Goal: Transaction & Acquisition: Purchase product/service

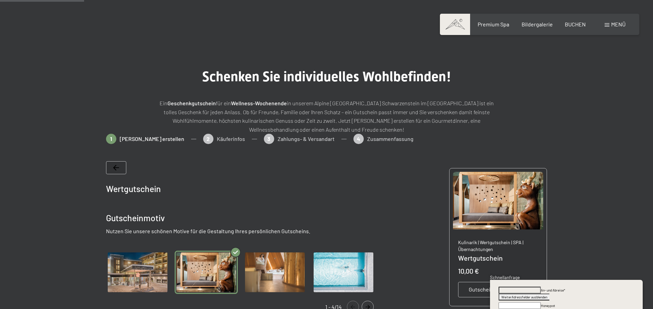
scroll to position [99, 0]
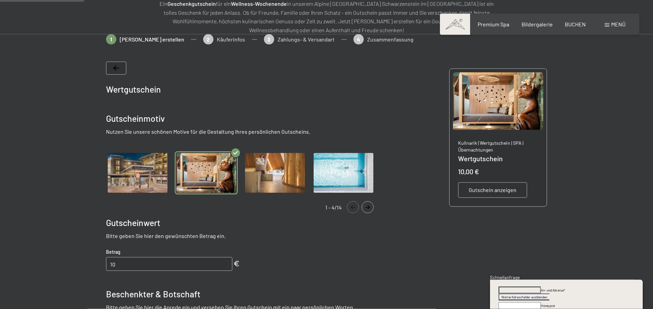
click at [368, 208] on icon "Navigate to next slide" at bounding box center [367, 207] width 11 height 4
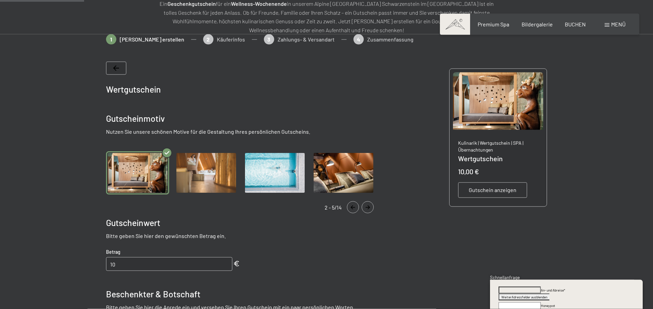
click at [368, 208] on icon "Navigate to next slide" at bounding box center [367, 207] width 11 height 4
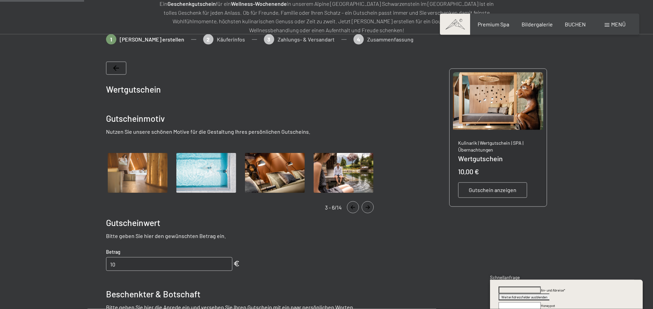
click at [368, 207] on icon "Navigate to next slide" at bounding box center [367, 207] width 11 height 4
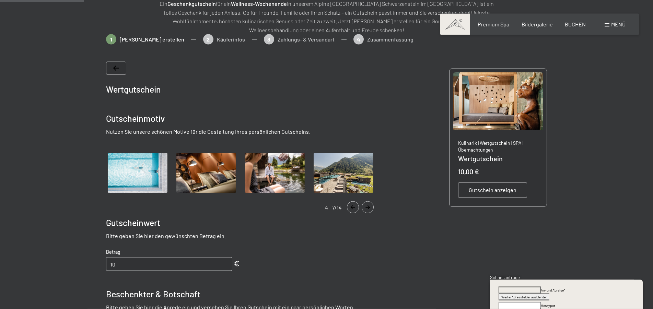
click at [367, 207] on icon "Navigate to next slide" at bounding box center [367, 207] width 4 height 4
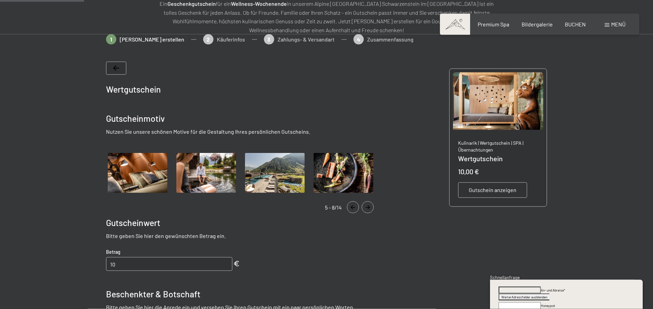
click at [272, 179] on img "Gallery" at bounding box center [274, 173] width 63 height 44
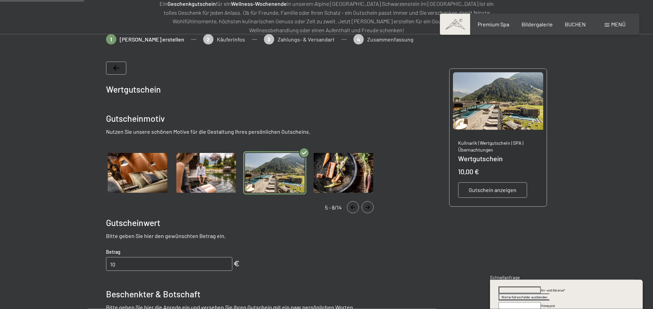
click at [367, 205] on button "Navigate to next slide" at bounding box center [367, 207] width 12 height 12
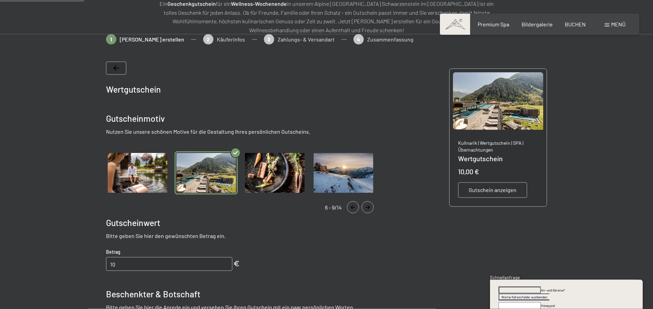
click at [366, 206] on icon "Navigate to next slide" at bounding box center [367, 207] width 11 height 4
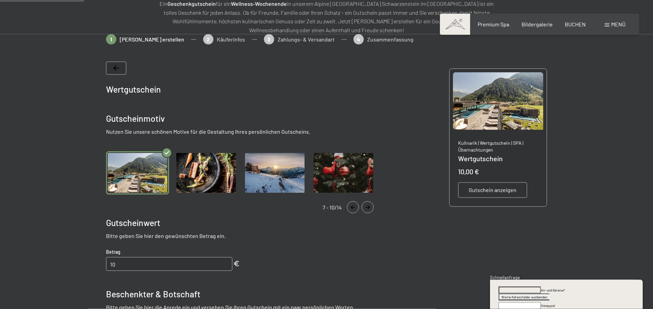
click at [366, 207] on icon "Navigate to next slide" at bounding box center [367, 207] width 11 height 4
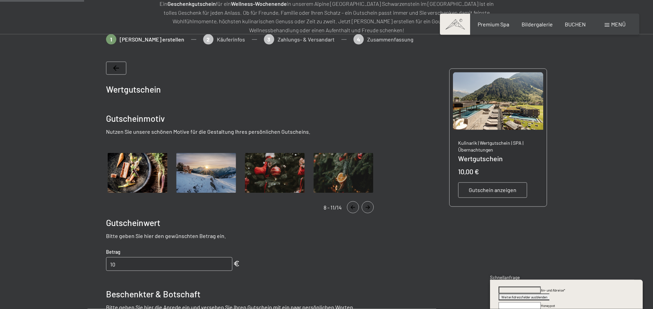
click at [365, 208] on icon "Navigate to next slide" at bounding box center [367, 207] width 11 height 4
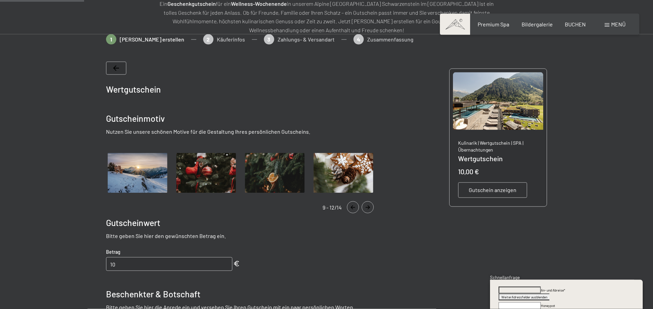
click at [365, 208] on icon "Navigate to next slide" at bounding box center [367, 207] width 11 height 4
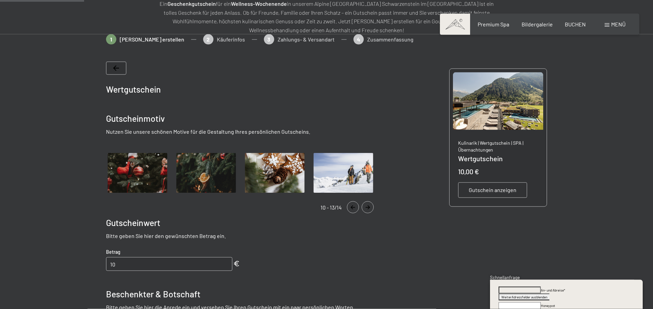
click at [365, 206] on icon "Navigate to next slide" at bounding box center [367, 207] width 11 height 4
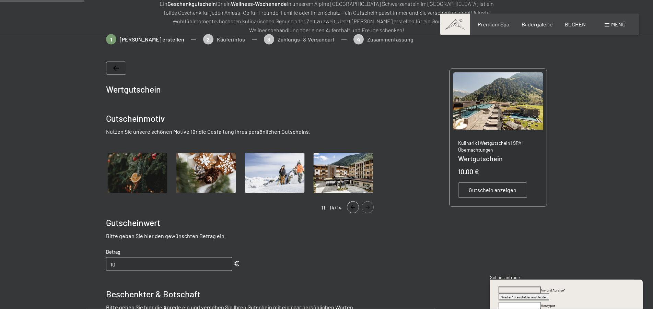
click at [346, 175] on img "Gallery" at bounding box center [343, 173] width 63 height 44
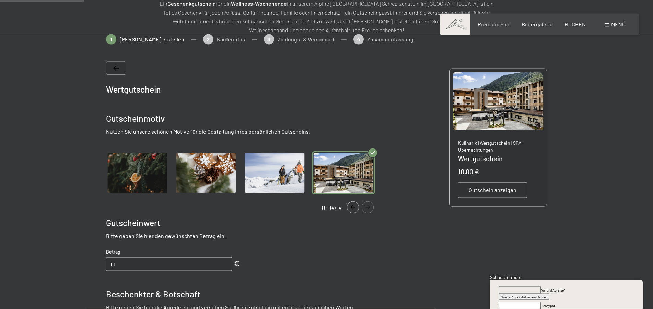
click at [368, 207] on icon "Navigate to next slide" at bounding box center [367, 207] width 11 height 4
click at [369, 211] on button "Navigate to next slide" at bounding box center [367, 207] width 12 height 12
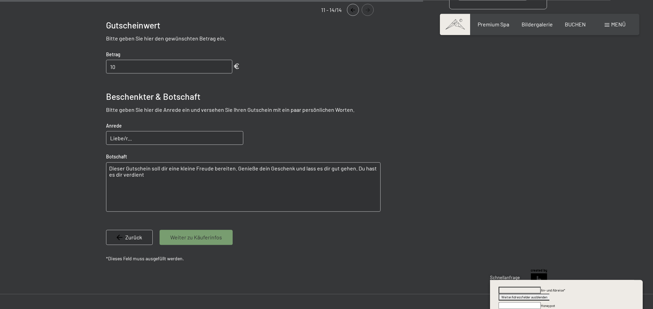
scroll to position [239, 0]
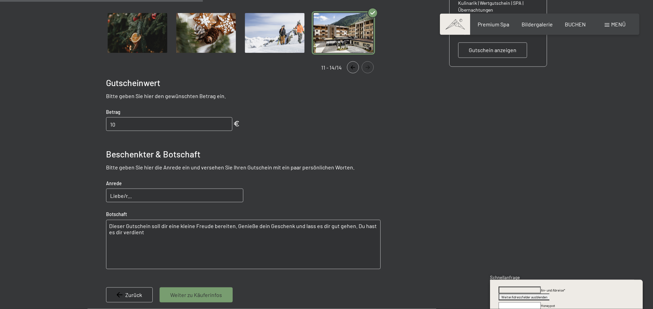
drag, startPoint x: 143, startPoint y: 229, endPoint x: 144, endPoint y: 233, distance: 3.7
click at [143, 231] on textarea "Dieser Gutschein soll dir eine kleine Freude bereiten. Genieße dein Geschenk un…" at bounding box center [243, 244] width 274 height 49
click at [145, 195] on input "Liebe/r..." at bounding box center [174, 196] width 137 height 14
drag, startPoint x: 141, startPoint y: 196, endPoint x: 79, endPoint y: 189, distance: 62.4
click at [106, 202] on input "Liebe/r..." at bounding box center [174, 196] width 137 height 14
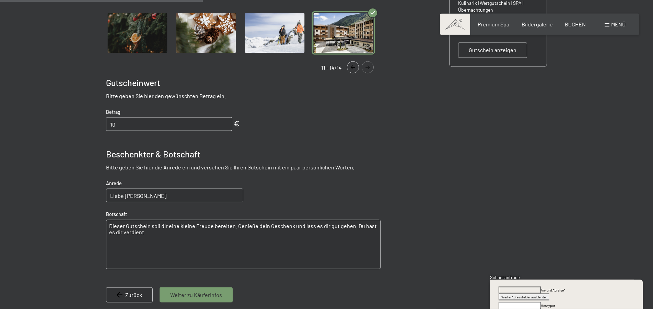
type input "Liebe [PERSON_NAME]"
click at [148, 241] on textarea "Dieser Gutschein soll dir eine kleine Freude bereiten. Genieße dein Geschenk un…" at bounding box center [243, 244] width 274 height 49
drag, startPoint x: 351, startPoint y: 225, endPoint x: 372, endPoint y: 229, distance: 22.0
click at [374, 230] on textarea "Dieser Gutschein soll dir eine kleine Freude bereiten. Genieße dein Geschenk un…" at bounding box center [243, 244] width 274 height 49
click at [234, 225] on textarea "Dieser Gutschein soll dir eine kleine Freude bereiten. Genieße dein Geschenk un…" at bounding box center [243, 244] width 274 height 49
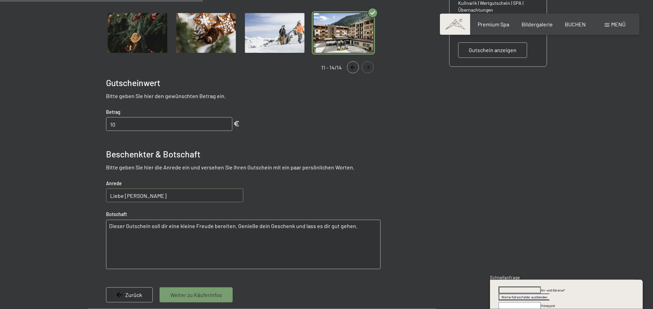
click at [110, 225] on textarea "Dieser Gutschein soll dir eine kleine Freude bereiten. Genieße dein Geschenk un…" at bounding box center [243, 244] width 274 height 49
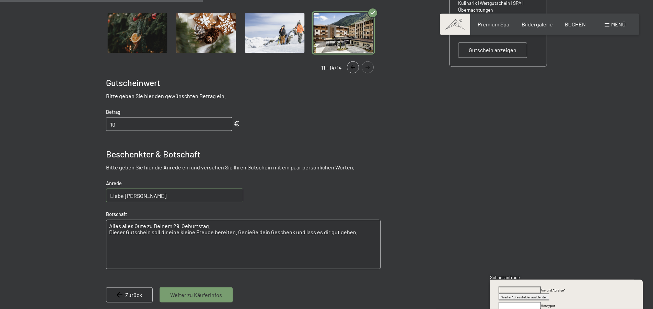
drag, startPoint x: 206, startPoint y: 225, endPoint x: 357, endPoint y: 173, distance: 158.9
click at [218, 220] on textarea "Alles alles Gute zu Deinem 29. Geburtstag. Dieser Gutschein soll dir eine klein…" at bounding box center [243, 244] width 274 height 49
click at [109, 233] on textarea "Alles alles Gute zu Deinem 29. Geburtstag! Dieser Gutschein soll dir eine klein…" at bounding box center [243, 244] width 274 height 49
click at [196, 230] on textarea "Alles alles Gute zu Deinem 29. Geburtstag! Viel Freude beim Einlösen Deines Gut…" at bounding box center [243, 244] width 274 height 49
type textarea "Alles alles Gute zu Deinem 29. Geburtstag! Viel Freude beim Einlösen Deines Gut…"
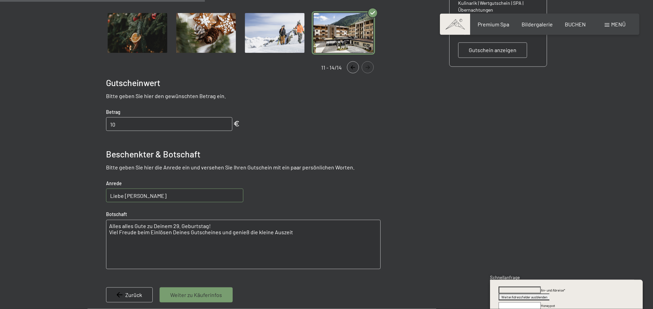
scroll to position [274, 0]
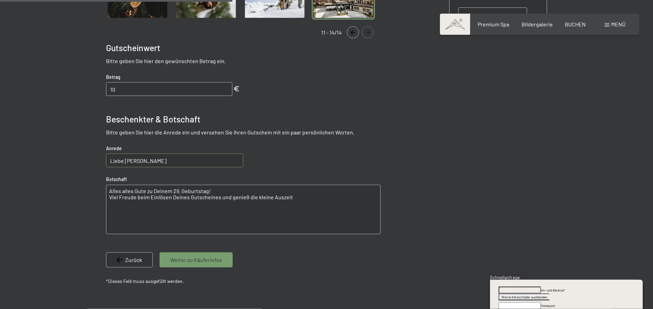
click at [224, 89] on input "10" at bounding box center [169, 89] width 126 height 14
click at [224, 88] on input "11" at bounding box center [169, 89] width 126 height 14
click at [224, 88] on input "12" at bounding box center [169, 89] width 126 height 14
type input "11"
click at [224, 90] on input "11" at bounding box center [169, 89] width 126 height 14
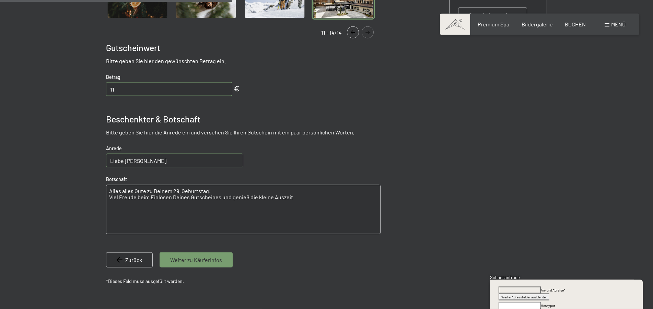
type textarea "Alles alles Gute zu Deinem 29. Geburtstag! Viel Freude beim Einlösen Deines Gut…"
drag, startPoint x: 121, startPoint y: 89, endPoint x: 100, endPoint y: 94, distance: 20.8
click at [106, 94] on input "11" at bounding box center [169, 89] width 126 height 14
type input "500"
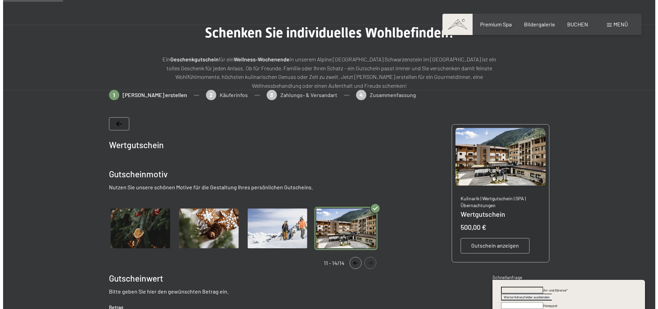
scroll to position [0, 0]
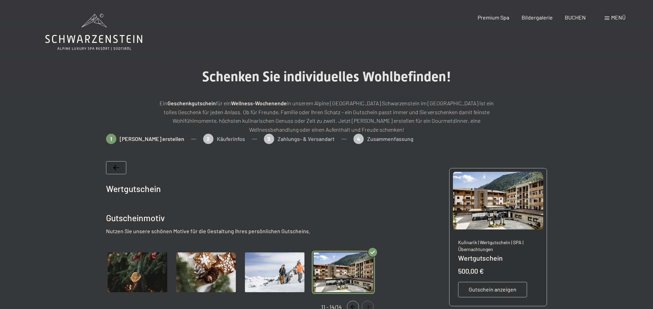
click at [481, 286] on span "Gutschein anzeigen" at bounding box center [492, 290] width 48 height 8
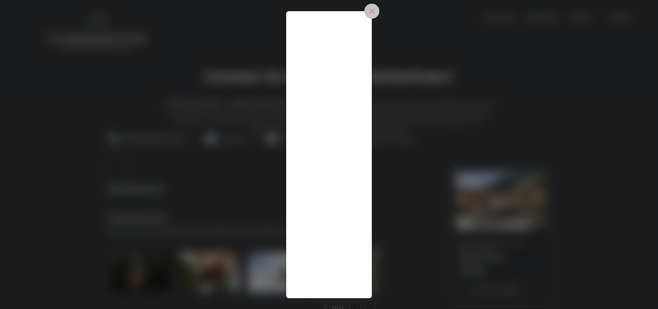
click at [370, 14] on icon at bounding box center [371, 10] width 15 height 15
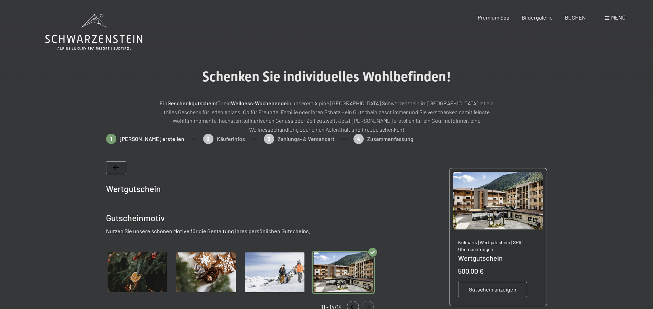
click at [482, 290] on span "Gutschein anzeigen" at bounding box center [492, 290] width 48 height 8
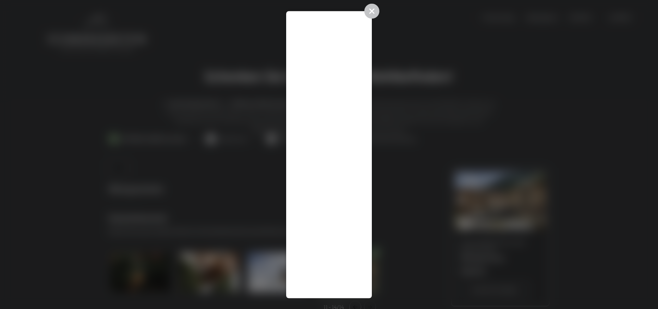
click at [329, 176] on div at bounding box center [329, 154] width 86 height 287
